Goal: Navigation & Orientation: Understand site structure

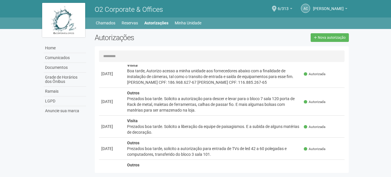
click at [61, 24] on img at bounding box center [63, 20] width 43 height 34
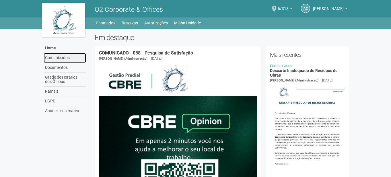
click at [56, 58] on link "Comunicados" at bounding box center [65, 58] width 42 height 10
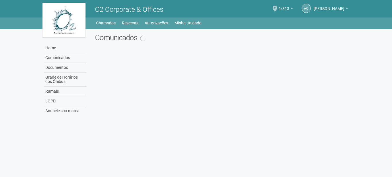
click at [60, 68] on link "Documentos" at bounding box center [65, 68] width 42 height 10
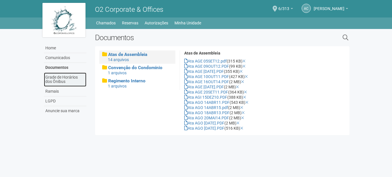
click at [63, 78] on link "Grade de Horários dos Ônibus" at bounding box center [65, 80] width 42 height 14
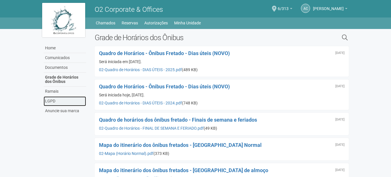
click at [51, 100] on link "LGPD" at bounding box center [65, 101] width 42 height 10
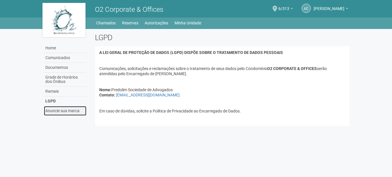
click at [56, 109] on link "Anuncie sua marca" at bounding box center [65, 110] width 42 height 9
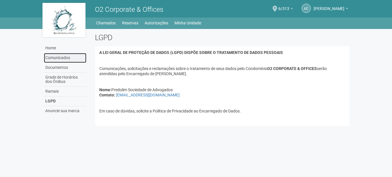
click at [53, 58] on link "Comunicados" at bounding box center [65, 58] width 42 height 10
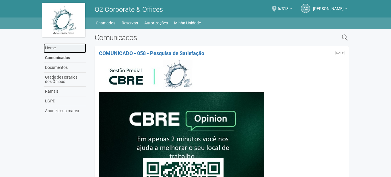
click at [55, 46] on link "Home" at bounding box center [65, 48] width 42 height 10
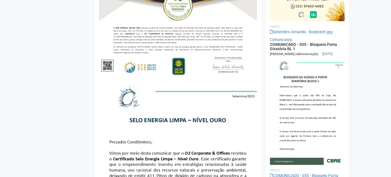
scroll to position [631, 0]
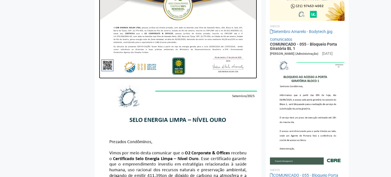
click at [149, 39] on img at bounding box center [178, 23] width 158 height 112
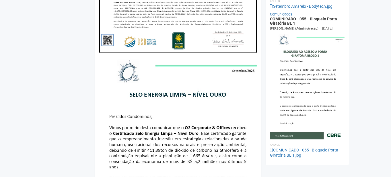
scroll to position [576, 0]
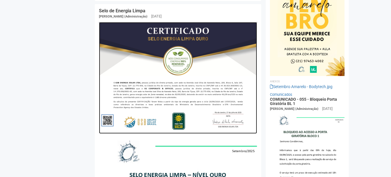
click at [160, 81] on img at bounding box center [178, 78] width 158 height 112
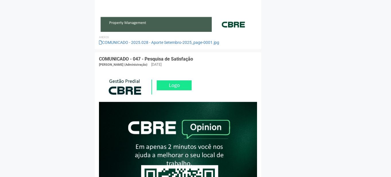
scroll to position [1322, 0]
